Goal: Use online tool/utility: Utilize a website feature to perform a specific function

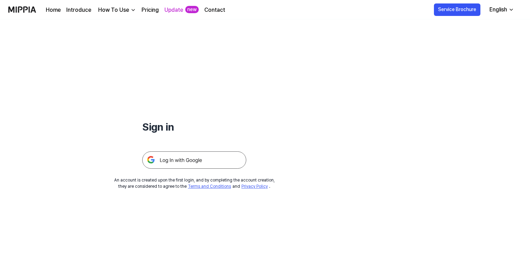
click at [198, 158] on img at bounding box center [194, 160] width 104 height 17
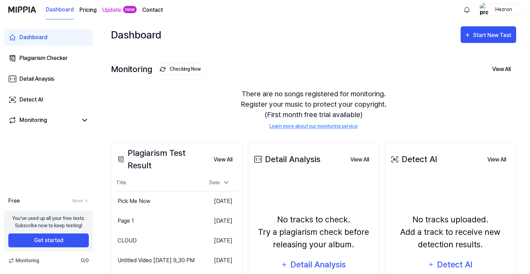
click at [243, 54] on div "Monitoring Checking Now View All Monitoring There are no songs registered for m…" at bounding box center [313, 89] width 405 height 79
click at [469, 34] on icon "button" at bounding box center [467, 35] width 7 height 8
click at [422, 41] on div "Dashboard Start New Test" at bounding box center [313, 34] width 405 height 31
